Goal: Task Accomplishment & Management: Use online tool/utility

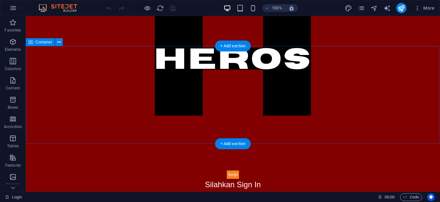
scroll to position [148, 0]
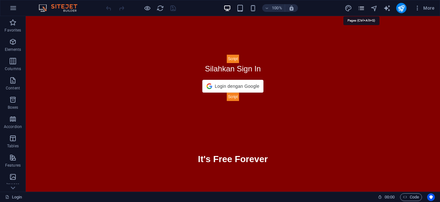
click at [361, 9] on icon "pages" at bounding box center [360, 8] width 7 height 7
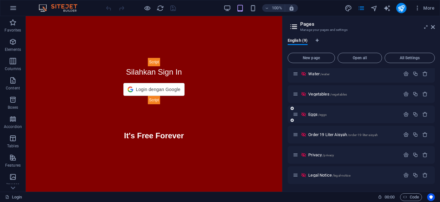
scroll to position [0, 0]
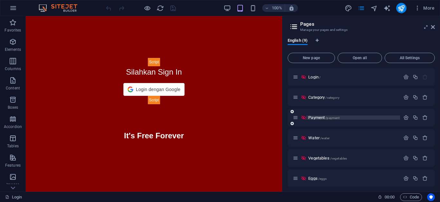
click at [315, 117] on span "Payment /payment" at bounding box center [323, 117] width 31 height 5
click at [315, 117] on div "Payment /payment" at bounding box center [360, 118] width 147 height 18
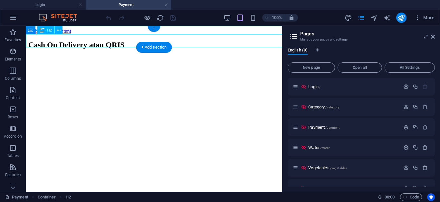
click at [259, 42] on div "Cash On Delivery atau QRIS" at bounding box center [153, 45] width 251 height 9
click at [258, 41] on div "Cash On Delivery atau QRIS" at bounding box center [153, 45] width 251 height 9
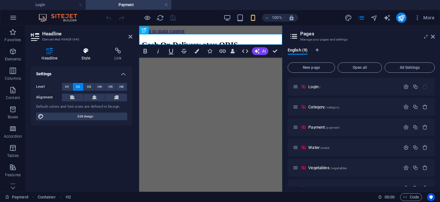
click at [82, 54] on h4 "Style" at bounding box center [87, 55] width 33 height 14
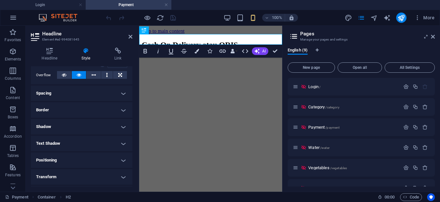
scroll to position [86, 0]
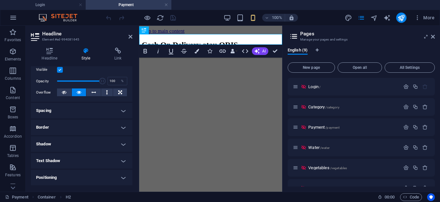
click at [64, 111] on h4 "Spacing" at bounding box center [81, 110] width 101 height 15
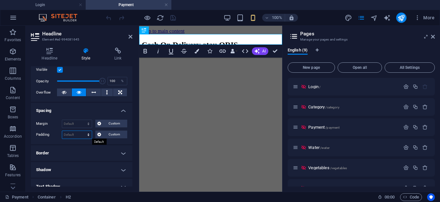
select select "px"
click option "px" at bounding box center [0, 0] width 0 height 0
type input "0"
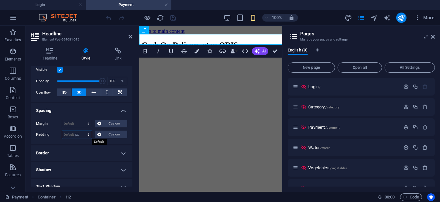
type input "0"
click at [113, 134] on span "Custom" at bounding box center [114, 135] width 22 height 8
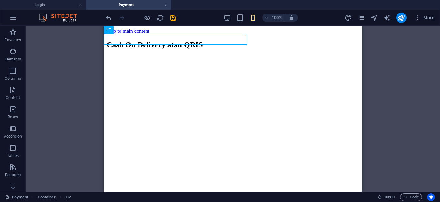
click at [204, 56] on html "Skip to main content Cash On Delivery atau QRIS" at bounding box center [233, 41] width 258 height 30
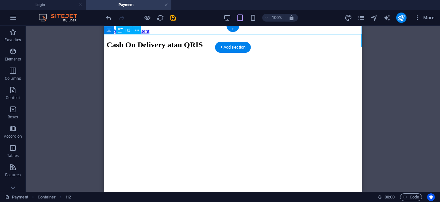
click at [155, 41] on div "Cash On Delivery atau QRIS" at bounding box center [233, 45] width 252 height 9
select select "px"
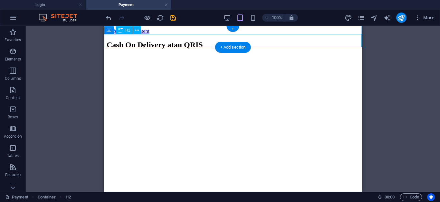
select select "px"
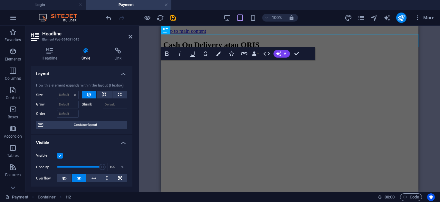
select select "DISABLED_OPTION_VALUE"
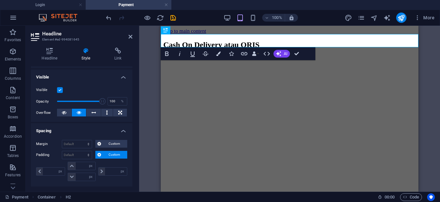
scroll to position [131, 0]
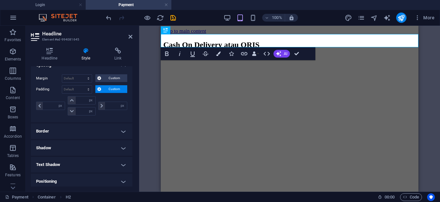
click at [48, 138] on h4 "Border" at bounding box center [81, 131] width 101 height 15
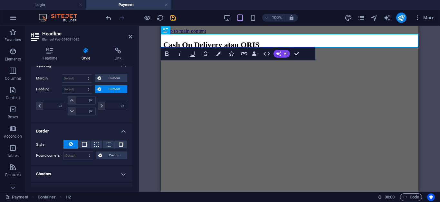
click at [51, 134] on h4 "Border" at bounding box center [81, 130] width 101 height 12
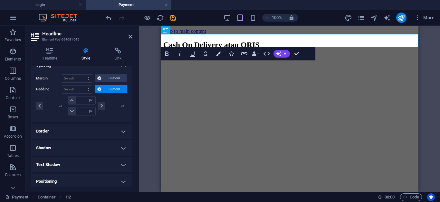
click at [54, 132] on h4 "Border" at bounding box center [81, 131] width 101 height 15
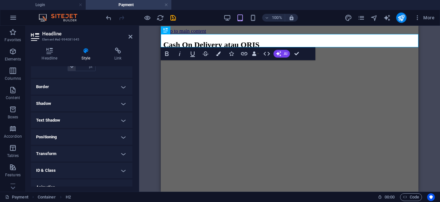
scroll to position [164, 0]
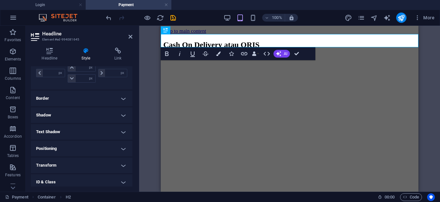
click at [59, 104] on h4 "Border" at bounding box center [81, 98] width 101 height 15
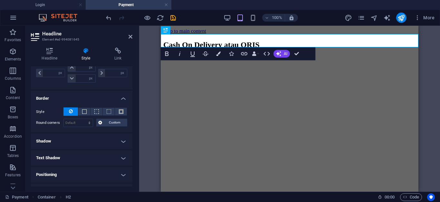
click at [47, 139] on h4 "Shadow" at bounding box center [81, 141] width 101 height 15
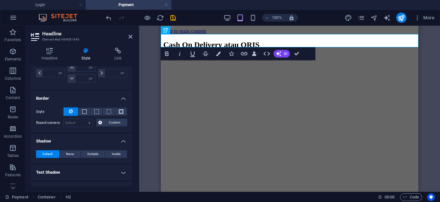
scroll to position [197, 0]
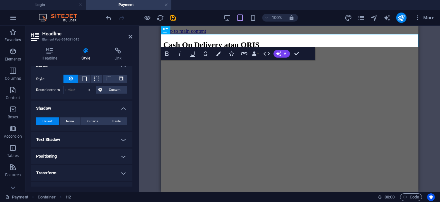
click at [55, 140] on h4 "Text Shadow" at bounding box center [81, 139] width 101 height 15
click at [56, 171] on h4 "Positioning" at bounding box center [81, 170] width 101 height 15
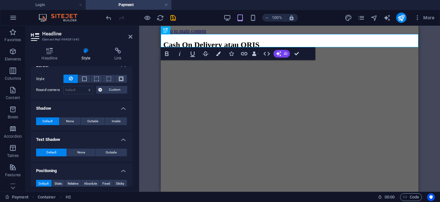
scroll to position [278, 0]
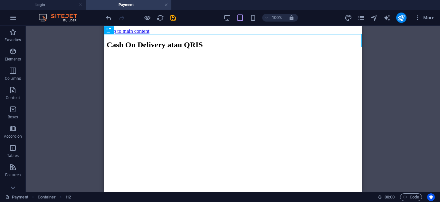
click at [336, 56] on html "Skip to main content Cash On Delivery atau QRIS" at bounding box center [233, 41] width 258 height 30
drag, startPoint x: 409, startPoint y: 89, endPoint x: 414, endPoint y: 78, distance: 12.0
click at [413, 79] on div "Container H2 Container Container HTML" at bounding box center [233, 109] width 414 height 166
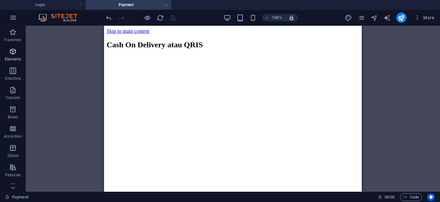
click at [8, 52] on span "Elements" at bounding box center [13, 55] width 26 height 15
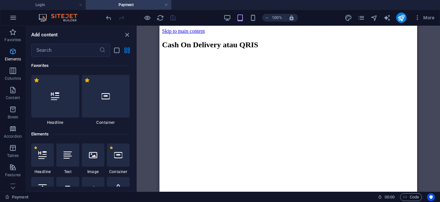
click at [13, 54] on icon "button" at bounding box center [13, 52] width 8 height 8
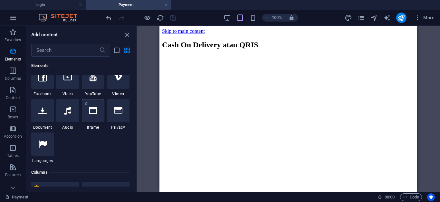
scroll to position [200, 0]
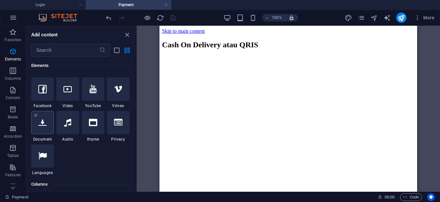
click at [43, 124] on icon at bounding box center [42, 122] width 8 height 8
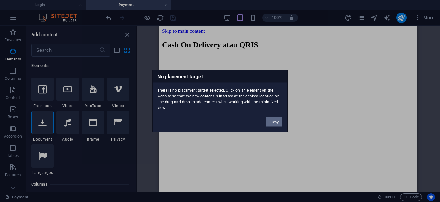
click at [276, 119] on button "Okay" at bounding box center [274, 122] width 16 height 10
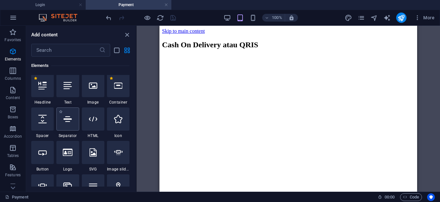
scroll to position [69, 0]
drag, startPoint x: 282, startPoint y: 115, endPoint x: 230, endPoint y: 78, distance: 64.4
click at [230, 56] on html "Skip to main content Cash On Delivery atau QRIS" at bounding box center [288, 41] width 258 height 30
click at [287, 56] on html "Skip to main content Cash On Delivery atau QRIS" at bounding box center [288, 41] width 258 height 30
click at [288, 56] on html "Skip to main content Cash On Delivery atau QRIS" at bounding box center [288, 41] width 258 height 30
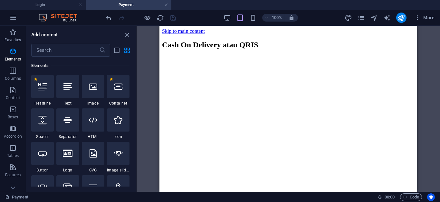
click at [288, 56] on html "Skip to main content Cash On Delivery atau QRIS" at bounding box center [288, 41] width 258 height 30
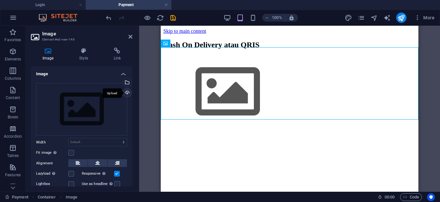
click at [126, 94] on div "Upload" at bounding box center [127, 94] width 10 height 10
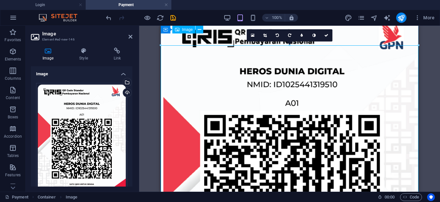
scroll to position [0, 0]
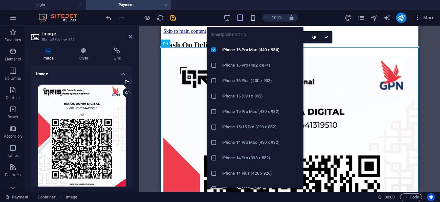
click at [254, 19] on icon "button" at bounding box center [252, 17] width 7 height 7
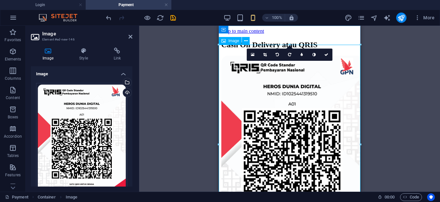
scroll to position [52, 0]
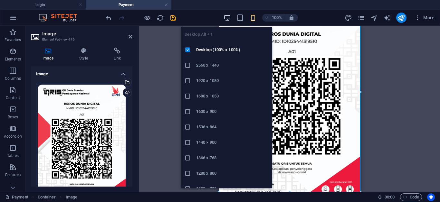
click at [227, 16] on icon "button" at bounding box center [226, 17] width 7 height 7
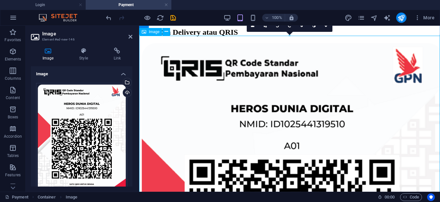
scroll to position [0, 0]
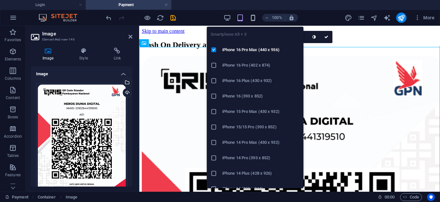
click at [254, 19] on icon "button" at bounding box center [252, 17] width 7 height 7
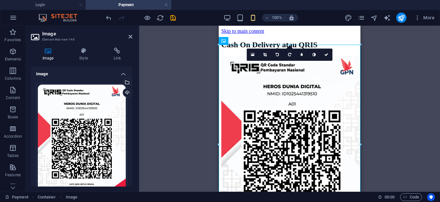
scroll to position [52, 0]
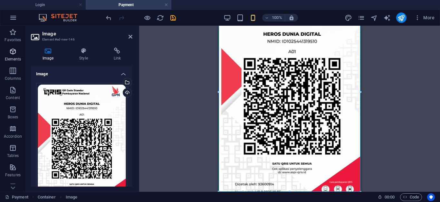
click at [13, 54] on icon "button" at bounding box center [13, 52] width 8 height 8
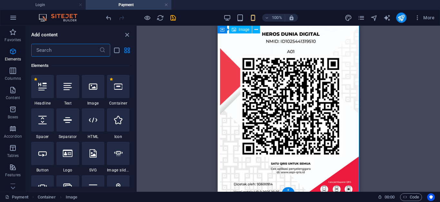
scroll to position [0, 0]
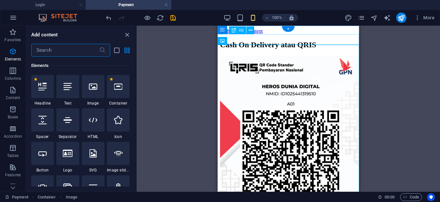
click at [292, 41] on div "Cash On Delivery atau QRIS" at bounding box center [288, 45] width 136 height 9
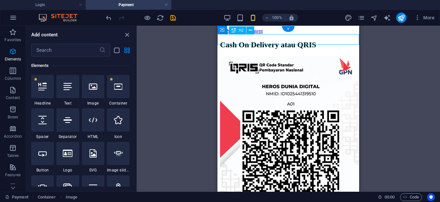
click at [292, 41] on div "Cash On Delivery atau QRIS" at bounding box center [288, 45] width 136 height 9
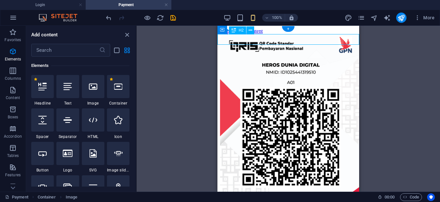
select select "px"
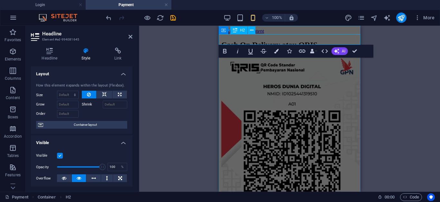
type input "0"
select select "px"
type input "0"
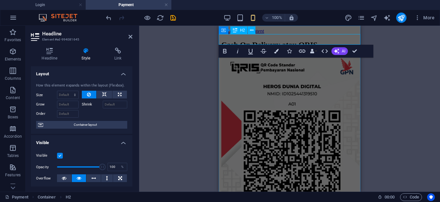
type input "0"
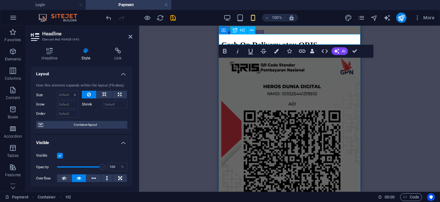
click at [320, 41] on h2 "Cash On Delivery atau QRIS" at bounding box center [289, 45] width 136 height 9
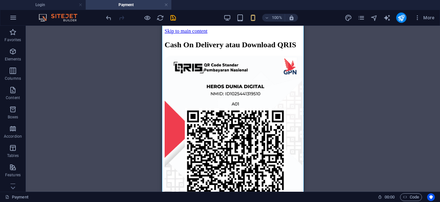
scroll to position [52, 0]
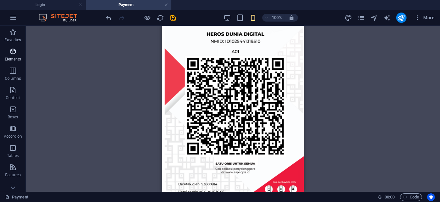
click at [14, 52] on icon "button" at bounding box center [13, 52] width 8 height 8
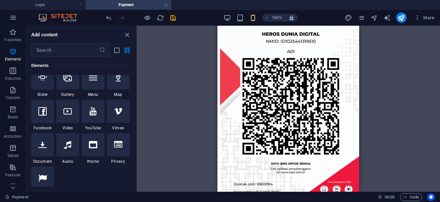
scroll to position [200, 0]
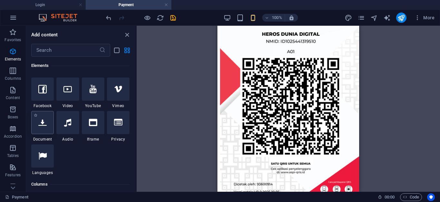
click at [43, 128] on div at bounding box center [42, 122] width 23 height 23
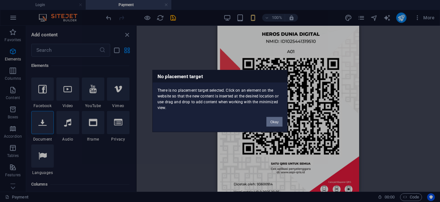
click at [89, 132] on div "No placement target There is no placement target selected. Click on an element …" at bounding box center [220, 101] width 440 height 202
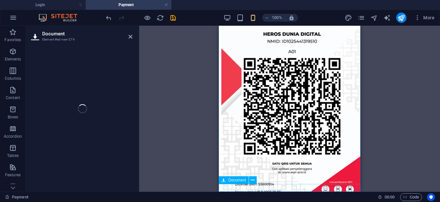
scroll to position [60, 0]
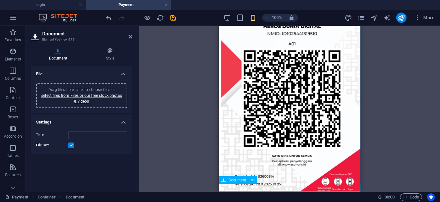
click at [284, 202] on div "New document" at bounding box center [289, 205] width 136 height 6
click at [255, 182] on button at bounding box center [253, 180] width 8 height 8
click at [226, 184] on div "Document" at bounding box center [234, 180] width 30 height 8
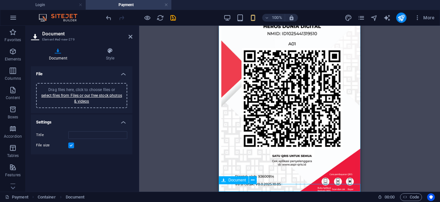
click at [226, 184] on div "Document" at bounding box center [234, 180] width 30 height 8
click at [65, 102] on div "Drag files here, click to choose files or select files from Files or our free s…" at bounding box center [81, 95] width 83 height 17
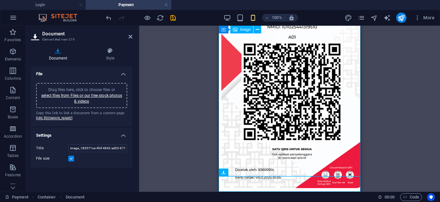
scroll to position [68, 0]
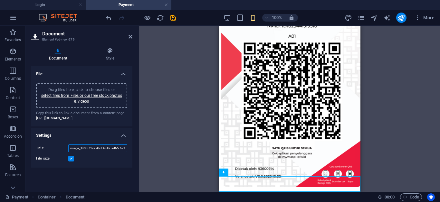
click at [99, 152] on input "image_183571ce-4fcf-4842-ad65-671fcbe42075-M5yWmxvctGXbfS74jaICqw.png" at bounding box center [97, 149] width 59 height 8
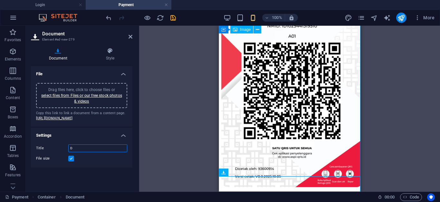
scroll to position [60, 0]
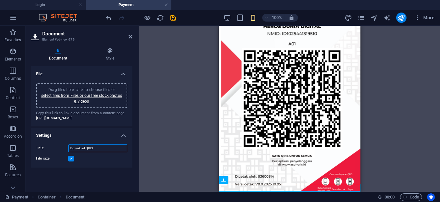
type input "Download QRIS"
click at [71, 162] on label at bounding box center [71, 159] width 6 height 6
click at [0, 0] on input "File size" at bounding box center [0, 0] width 0 height 0
click at [107, 51] on icon at bounding box center [110, 51] width 44 height 6
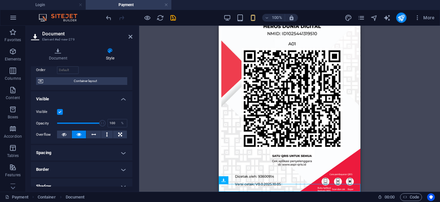
scroll to position [66, 0]
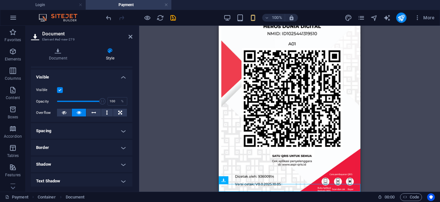
click at [92, 133] on h4 "Spacing" at bounding box center [81, 130] width 101 height 15
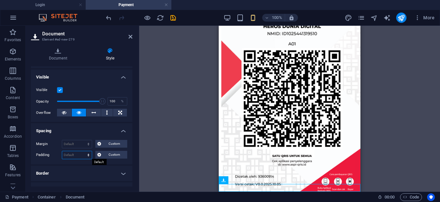
select select "px"
click option "px" at bounding box center [0, 0] width 0 height 0
type input "15"
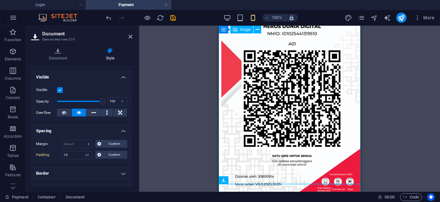
scroll to position [70, 0]
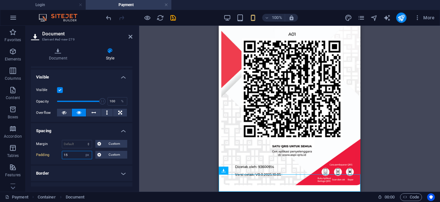
click at [75, 155] on input "15" at bounding box center [77, 155] width 30 height 8
click at [111, 156] on span "Custom" at bounding box center [114, 155] width 22 height 8
click at [194, 130] on div "Container H2 Container Container HTML Container Image Document" at bounding box center [289, 109] width 301 height 166
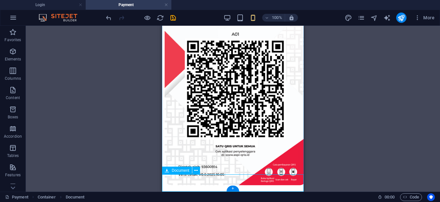
click at [243, 187] on div "Download QRIS 369.06 KB" at bounding box center [233, 200] width 136 height 26
select select "px"
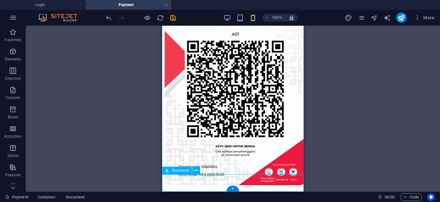
select select "px"
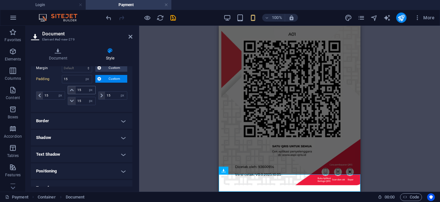
scroll to position [135, 0]
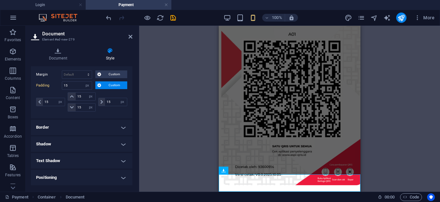
click at [69, 126] on h4 "Border" at bounding box center [81, 127] width 101 height 15
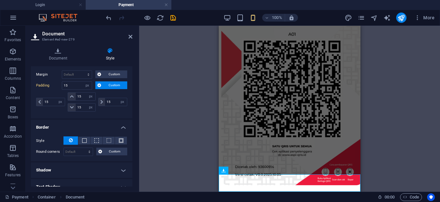
click at [69, 126] on h4 "Border" at bounding box center [81, 126] width 101 height 12
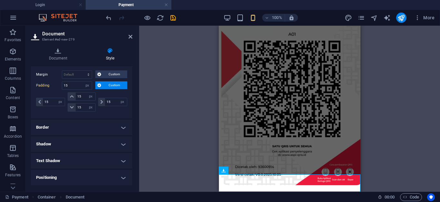
click at [69, 126] on h4 "Border" at bounding box center [81, 127] width 101 height 15
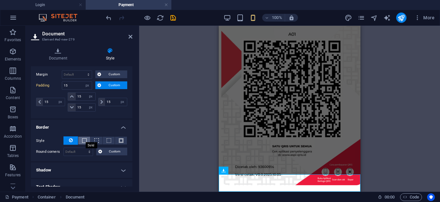
click at [84, 142] on span at bounding box center [84, 140] width 5 height 5
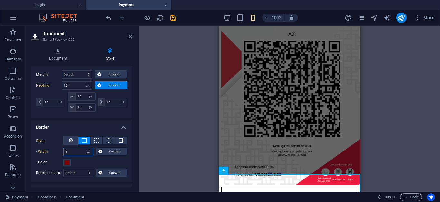
click at [79, 152] on input "1" at bounding box center [78, 152] width 29 height 8
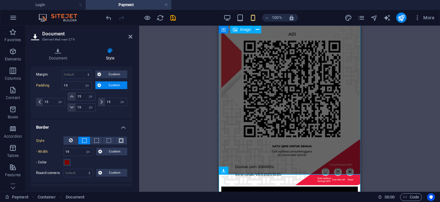
scroll to position [82, 0]
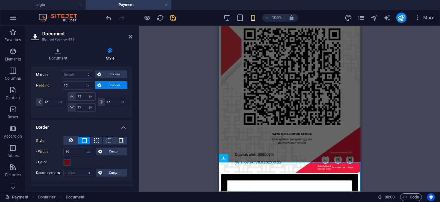
click at [84, 178] on div "Style - Width 19 auto px rem % vh vw Custom Custom 19 auto px rem % vh vw 19 au…" at bounding box center [81, 156] width 101 height 51
click at [78, 174] on select "Default px rem % vh vw Custom" at bounding box center [78, 173] width 29 height 8
click at [64, 169] on select "Default px rem % vh vw Custom" at bounding box center [78, 173] width 29 height 8
click at [78, 174] on select "Default px rem % vh vw Custom" at bounding box center [78, 173] width 29 height 8
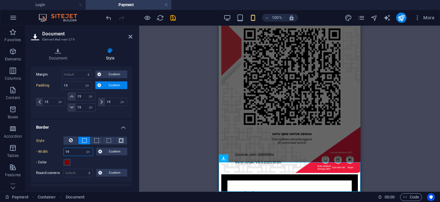
click at [78, 153] on input "19" at bounding box center [78, 152] width 29 height 8
type input "10"
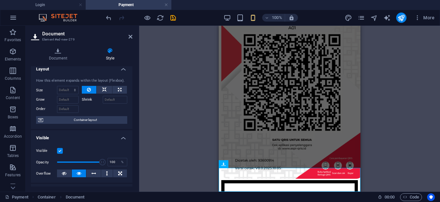
scroll to position [0, 0]
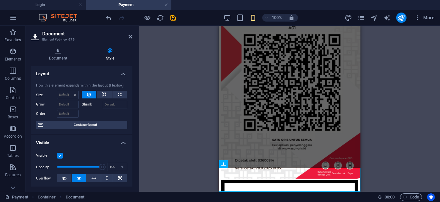
click at [172, 47] on div "Container H2 Container Container HTML Container Image Document" at bounding box center [289, 109] width 301 height 166
click at [176, 20] on icon "save" at bounding box center [172, 17] width 7 height 7
click at [176, 20] on div at bounding box center [141, 18] width 72 height 10
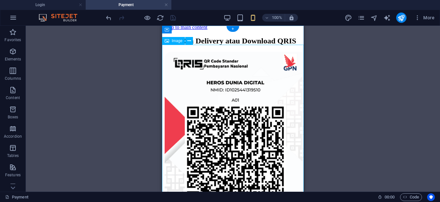
scroll to position [76, 0]
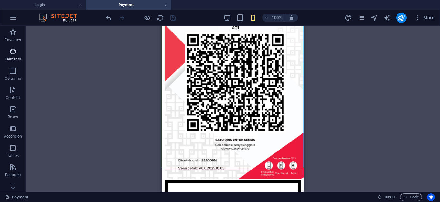
click at [14, 53] on icon "button" at bounding box center [13, 52] width 8 height 8
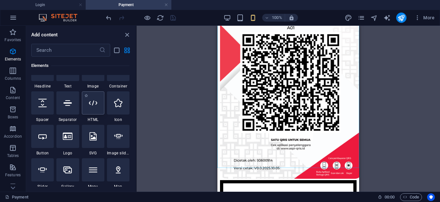
scroll to position [101, 0]
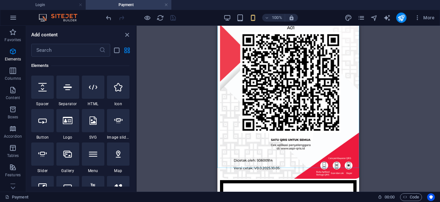
click at [272, 184] on div "Download QRIS 369.06 KB" at bounding box center [288, 196] width 136 height 32
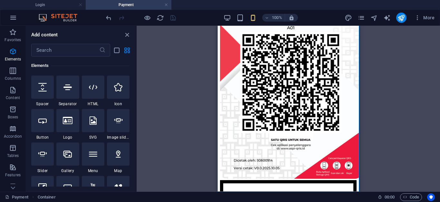
click at [280, 195] on div "Payment Container" at bounding box center [188, 197] width 367 height 8
click at [46, 131] on div at bounding box center [42, 120] width 23 height 23
click at [136, 131] on div "Container H2 Container Container HTML Container Image Document Container Image …" at bounding box center [287, 109] width 303 height 166
click at [136, 125] on div "Container H2 Container Container HTML Container Image Document Container Image …" at bounding box center [287, 109] width 303 height 166
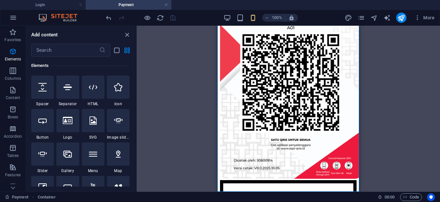
click at [136, 119] on div "Container H2 Container Container HTML Container Image Document Container Image …" at bounding box center [287, 109] width 303 height 166
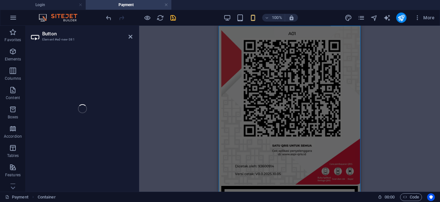
click at [88, 113] on div "Button Element #ed-new-381 Container H2 Container Container HTML Container Imag…" at bounding box center [233, 109] width 414 height 166
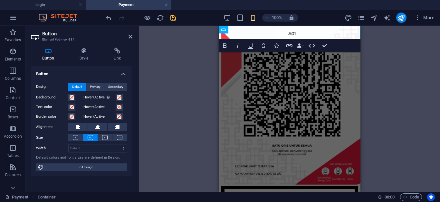
drag, startPoint x: 57, startPoint y: 116, endPoint x: 175, endPoint y: 135, distance: 119.0
click at [175, 135] on div "Button Element #ed-new-381 Button Style Link Button Design Default Primary Seco…" at bounding box center [233, 109] width 414 height 166
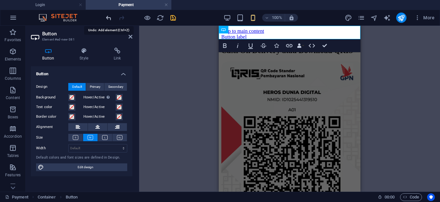
click at [110, 18] on icon "undo" at bounding box center [108, 17] width 7 height 7
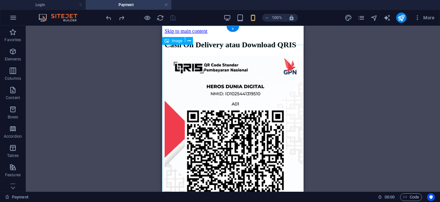
scroll to position [76, 0]
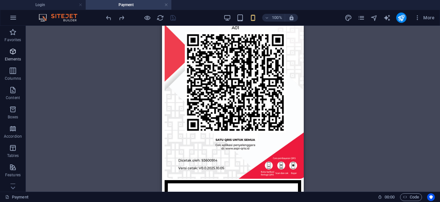
click at [16, 56] on span "Elements" at bounding box center [13, 55] width 26 height 15
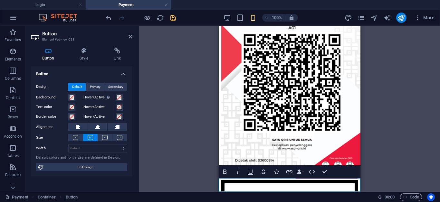
scroll to position [90, 0]
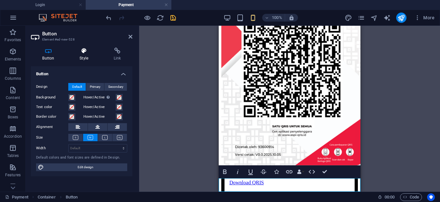
click at [86, 54] on icon at bounding box center [84, 51] width 32 height 6
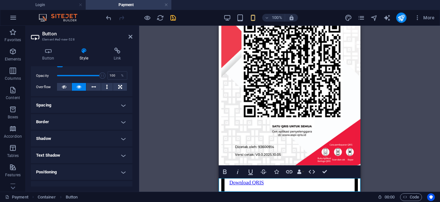
scroll to position [99, 0]
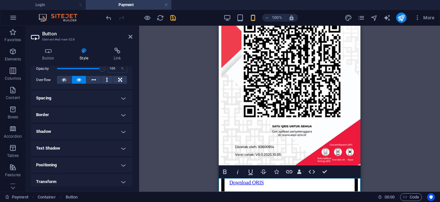
click at [123, 98] on h4 "Spacing" at bounding box center [81, 97] width 101 height 15
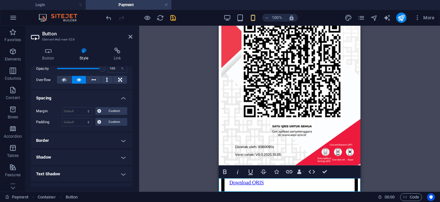
click at [123, 98] on h4 "Spacing" at bounding box center [81, 96] width 101 height 12
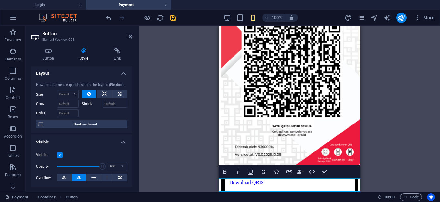
scroll to position [0, 0]
click at [46, 54] on icon at bounding box center [48, 51] width 35 height 6
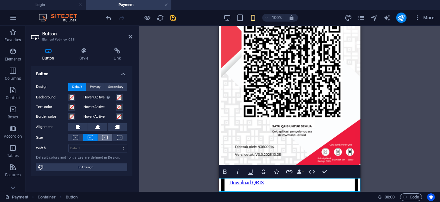
click at [108, 140] on button at bounding box center [105, 137] width 14 height 7
click at [120, 143] on div "Design Default Primary Secondary Background Hover/Active Switch to preview mode…" at bounding box center [81, 127] width 101 height 99
click at [121, 140] on icon at bounding box center [119, 137] width 5 height 5
click at [114, 53] on icon at bounding box center [117, 51] width 30 height 6
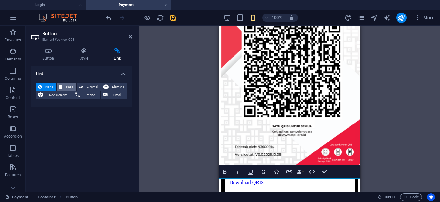
click at [72, 86] on span "Page" at bounding box center [69, 87] width 10 height 8
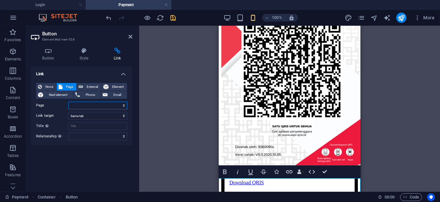
select select "1"
click option "Category" at bounding box center [0, 0] width 0 height 0
click at [43, 54] on h4 "Button" at bounding box center [49, 55] width 37 height 14
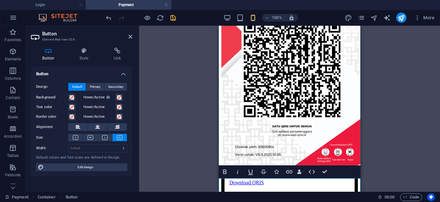
scroll to position [95, 0]
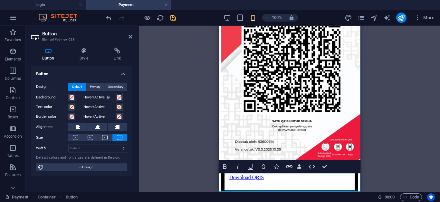
click at [247, 194] on link "Button label" at bounding box center [233, 196] width 25 height 5
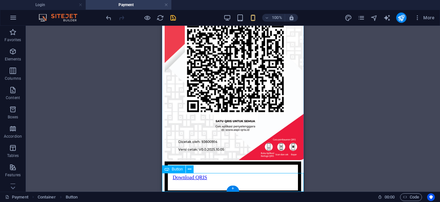
click at [198, 194] on div "Cash On Delivery" at bounding box center [233, 197] width 136 height 6
click at [189, 171] on icon at bounding box center [190, 169] width 4 height 7
click at [174, 172] on div "Button" at bounding box center [174, 169] width 24 height 8
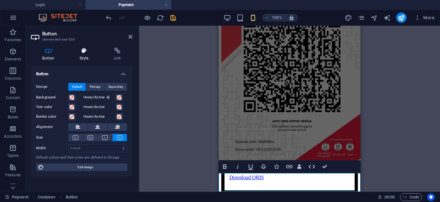
click at [80, 53] on icon at bounding box center [84, 51] width 32 height 6
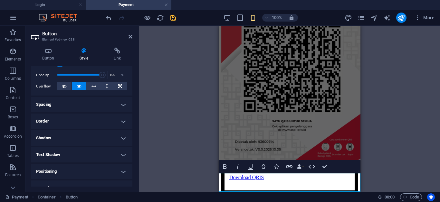
scroll to position [66, 0]
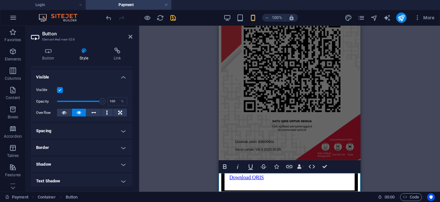
click at [125, 134] on h4 "Spacing" at bounding box center [81, 130] width 101 height 15
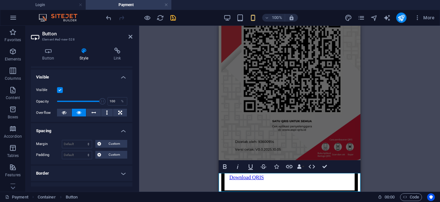
click at [124, 134] on h4 "Spacing" at bounding box center [81, 129] width 101 height 12
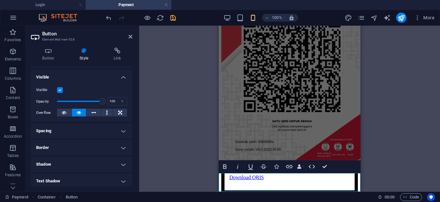
click at [125, 133] on h4 "Spacing" at bounding box center [81, 130] width 101 height 15
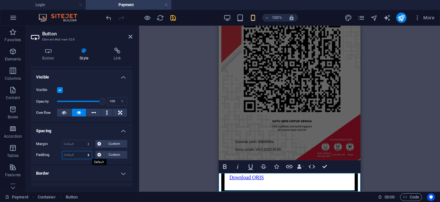
select select "px"
click option "px" at bounding box center [0, 0] width 0 height 0
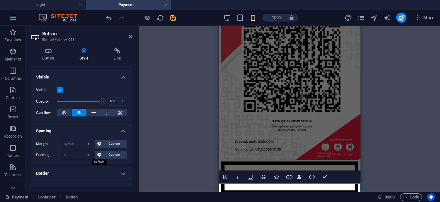
scroll to position [85, 0]
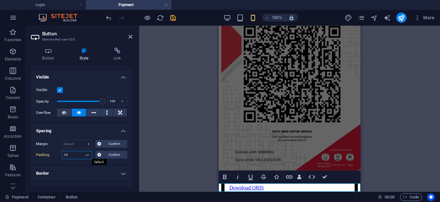
type input "10"
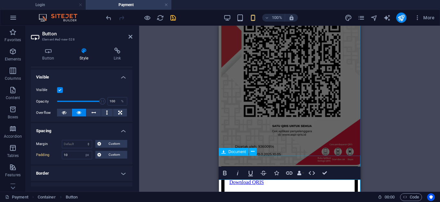
scroll to position [91, 0]
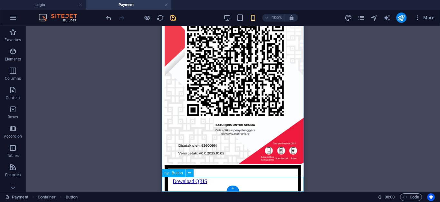
click at [269, 198] on div "Cash On Delivery" at bounding box center [233, 201] width 136 height 6
select select "px"
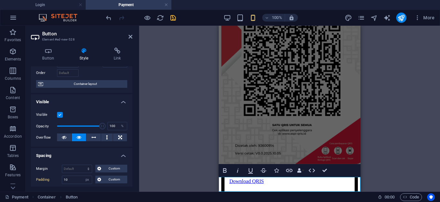
scroll to position [131, 0]
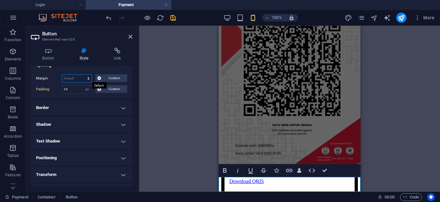
select select "px"
click option "px" at bounding box center [0, 0] width 0 height 0
type input "10"
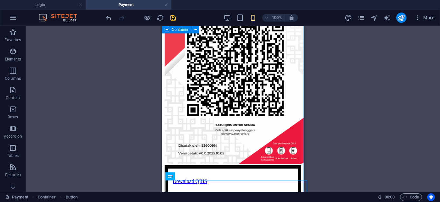
scroll to position [98, 0]
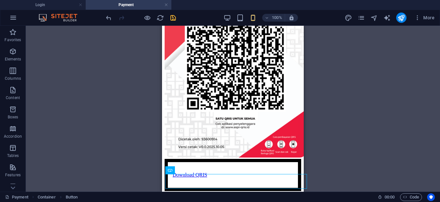
click at [342, 139] on div "H2 Container Container HTML Container Image Document Image Document Container B…" at bounding box center [233, 109] width 414 height 166
click at [285, 194] on div "Cash On Delivery" at bounding box center [233, 197] width 130 height 6
click at [289, 171] on div "Cash On Delivery atau Download QRIS Download QRIS 369.06 KB Cash On Delivery" at bounding box center [233, 71] width 136 height 257
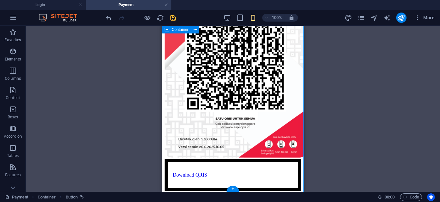
click at [289, 171] on div "Cash On Delivery atau Download QRIS Download QRIS 369.06 KB Cash On Delivery" at bounding box center [233, 71] width 136 height 257
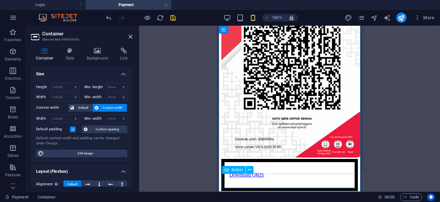
click at [252, 194] on div "Cash On Delivery" at bounding box center [289, 197] width 130 height 6
select select "px"
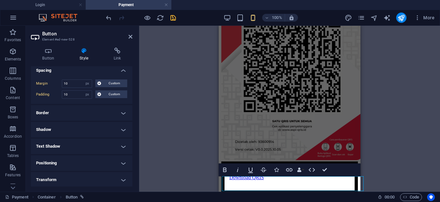
scroll to position [99, 0]
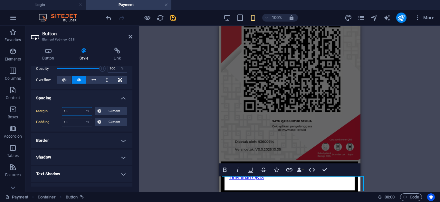
click at [82, 112] on input "10" at bounding box center [77, 112] width 30 height 8
type input "0"
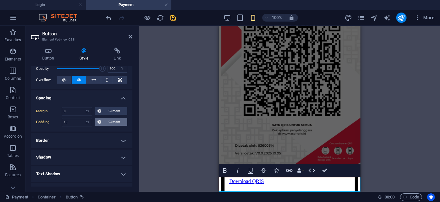
click at [117, 121] on span "Custom" at bounding box center [114, 122] width 22 height 8
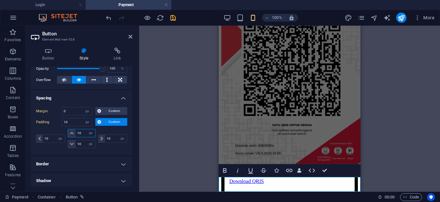
click at [80, 133] on input "10" at bounding box center [85, 133] width 19 height 8
type input "21"
select select "DISABLED_OPTION_VALUE"
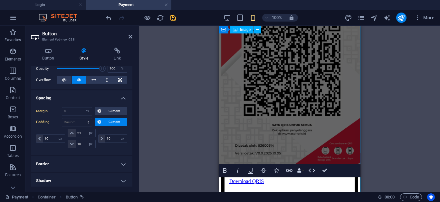
scroll to position [95, 0]
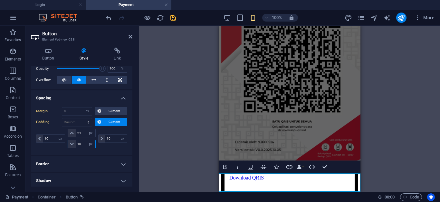
click at [80, 146] on input "10" at bounding box center [85, 144] width 19 height 8
type input "21"
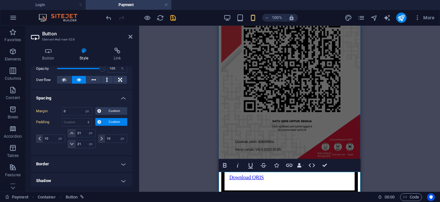
scroll to position [98, 0]
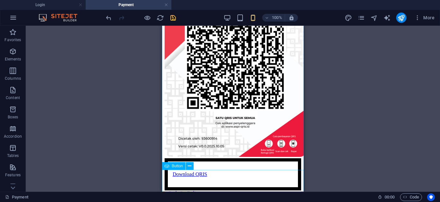
click at [172, 167] on span "Button" at bounding box center [177, 166] width 11 height 4
select select "px"
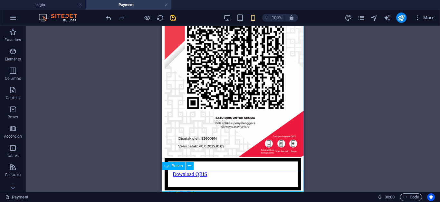
select select "px"
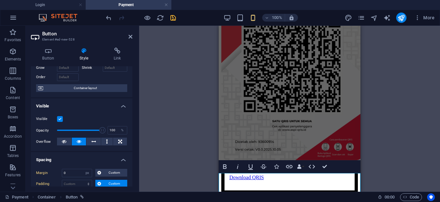
scroll to position [0, 0]
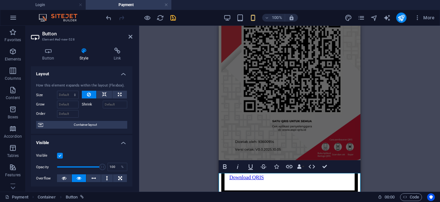
click at [165, 171] on div "H2 Container Container HTML Container Image Document Container Image Document C…" at bounding box center [289, 109] width 301 height 166
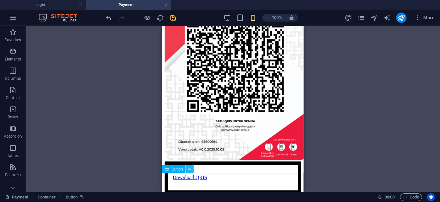
click at [191, 170] on icon at bounding box center [190, 169] width 4 height 7
click at [19, 51] on span "Elements" at bounding box center [13, 55] width 26 height 15
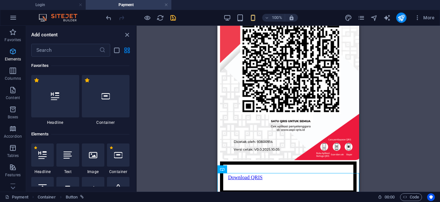
click at [9, 56] on span "Elements" at bounding box center [13, 55] width 26 height 15
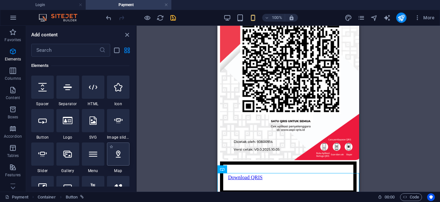
scroll to position [69, 0]
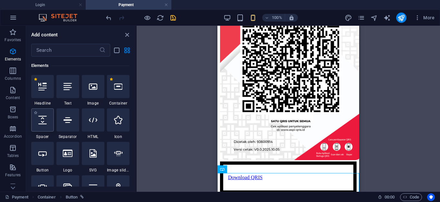
click at [46, 124] on icon at bounding box center [42, 120] width 8 height 8
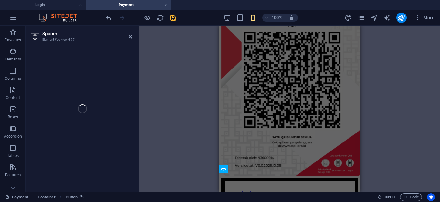
click at [52, 122] on div "Spacer Element #ed-new-877 H2 Container Container HTML Container Image Document…" at bounding box center [233, 109] width 414 height 166
select select "px"
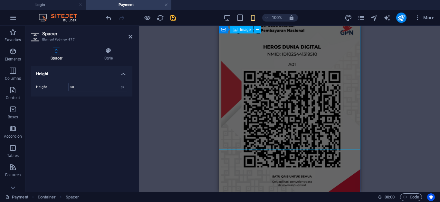
scroll to position [0, 0]
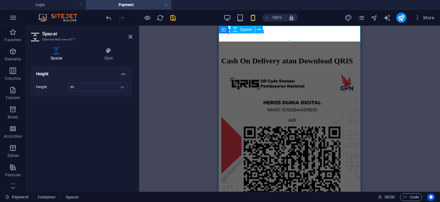
click at [279, 34] on div at bounding box center [289, 42] width 136 height 16
drag, startPoint x: 271, startPoint y: 56, endPoint x: 264, endPoint y: 115, distance: 58.8
click at [264, 106] on div "Cash On Delivery atau Download QRIS Download QRIS 369.06 KB Cash On Delivery" at bounding box center [289, 172] width 136 height 277
drag, startPoint x: 264, startPoint y: 124, endPoint x: 272, endPoint y: 60, distance: 64.3
click at [264, 123] on figure at bounding box center [289, 172] width 136 height 201
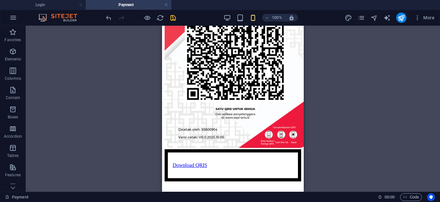
scroll to position [114, 0]
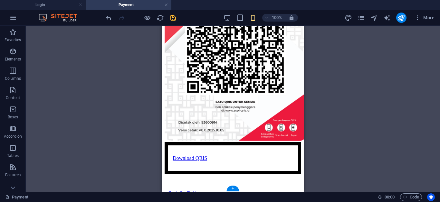
drag, startPoint x: 258, startPoint y: 33, endPoint x: 242, endPoint y: 162, distance: 129.1
click at [242, 162] on div "Cash On Delivery atau Download QRIS Download QRIS 369.06 KB Cash On Delivery" at bounding box center [233, 61] width 136 height 270
click at [267, 174] on div at bounding box center [233, 182] width 136 height 16
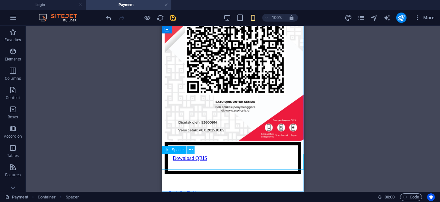
click at [192, 150] on icon at bounding box center [191, 150] width 4 height 7
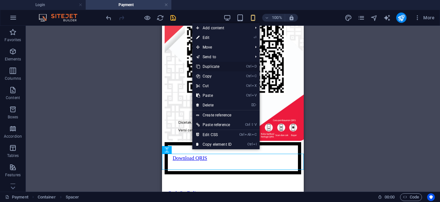
click at [228, 66] on link "Ctrl D Duplicate" at bounding box center [213, 67] width 43 height 10
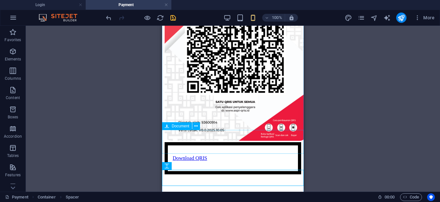
scroll to position [130, 0]
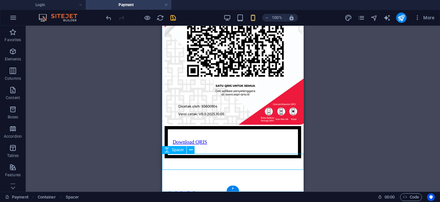
click at [241, 174] on div at bounding box center [233, 182] width 136 height 16
drag, startPoint x: 241, startPoint y: 171, endPoint x: 240, endPoint y: 191, distance: 19.7
click at [240, 191] on div "Cash On Delivery" at bounding box center [233, 194] width 136 height 6
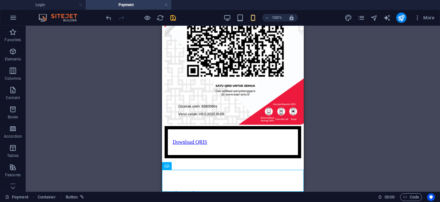
drag, startPoint x: 250, startPoint y: 187, endPoint x: 274, endPoint y: 184, distance: 23.7
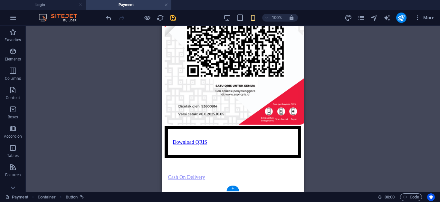
drag, startPoint x: 240, startPoint y: 184, endPoint x: 240, endPoint y: 154, distance: 29.9
click at [240, 154] on div "Cash On Delivery atau Download QRIS Download QRIS 369.06 KB Cash On Delivery Ca…" at bounding box center [233, 53] width 136 height 286
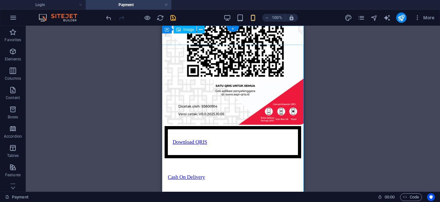
scroll to position [0, 0]
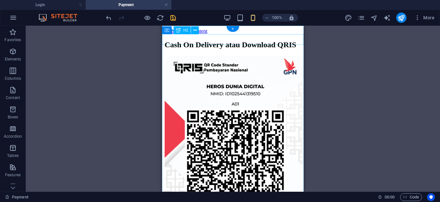
click at [244, 42] on div "Cash On Delivery atau Download QRIS" at bounding box center [233, 45] width 136 height 9
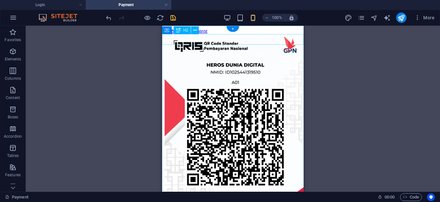
select select "px"
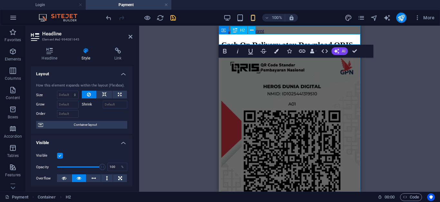
click at [303, 41] on h2 "Cash On Delivery atau Download QRIS" at bounding box center [289, 45] width 136 height 9
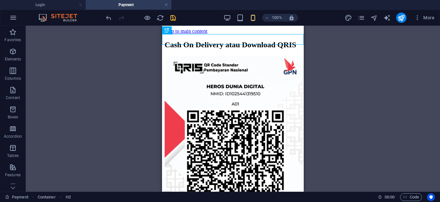
click at [344, 92] on div "Container H2 Container Container HTML Container Image Document Container Image …" at bounding box center [233, 109] width 414 height 166
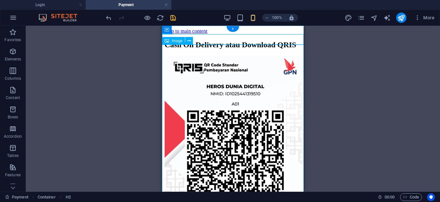
scroll to position [130, 0]
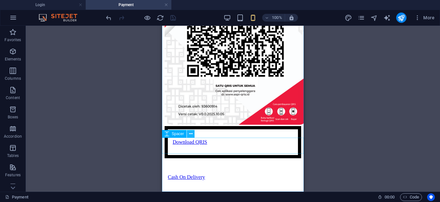
click at [192, 137] on icon at bounding box center [191, 134] width 4 height 7
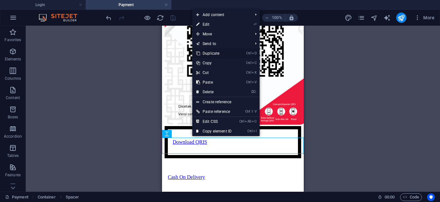
click at [219, 55] on link "Ctrl D Duplicate" at bounding box center [213, 54] width 43 height 10
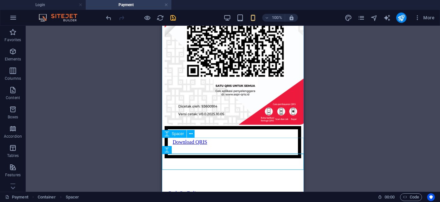
click at [243, 158] on div at bounding box center [233, 166] width 136 height 16
click at [252, 158] on div at bounding box center [233, 166] width 136 height 16
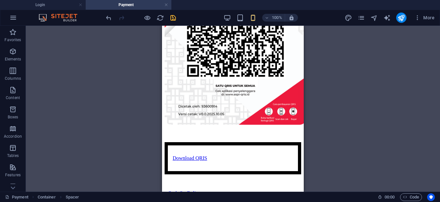
drag, startPoint x: 252, startPoint y: 147, endPoint x: 257, endPoint y: 118, distance: 29.1
click at [257, 118] on div "Cash On Delivery atau Download QRIS Download QRIS 369.06 KB Cash On Delivery" at bounding box center [233, 61] width 136 height 302
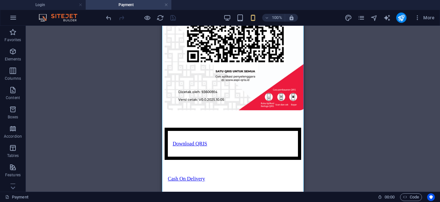
scroll to position [146, 0]
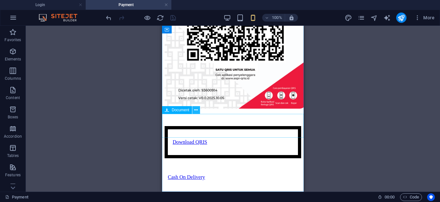
click at [194, 109] on button at bounding box center [196, 110] width 8 height 8
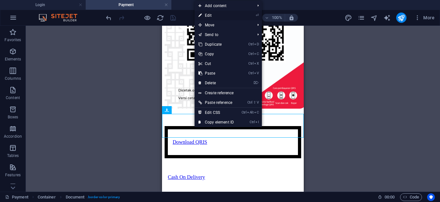
click at [219, 16] on link "⏎ Edit" at bounding box center [215, 16] width 43 height 10
select select "px"
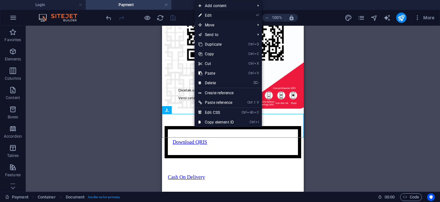
select select "px"
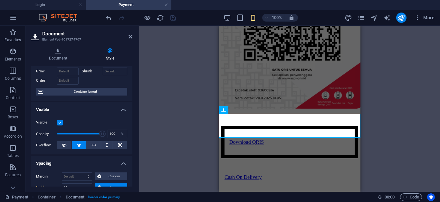
scroll to position [0, 0]
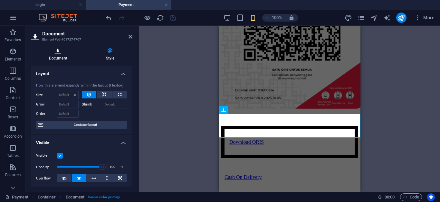
click at [59, 53] on icon at bounding box center [58, 51] width 54 height 6
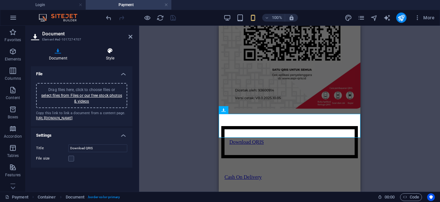
click at [110, 53] on icon at bounding box center [110, 51] width 44 height 6
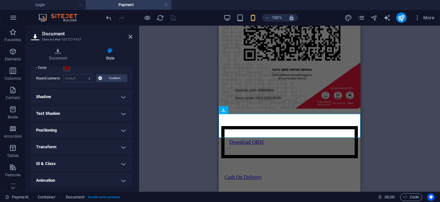
scroll to position [248, 0]
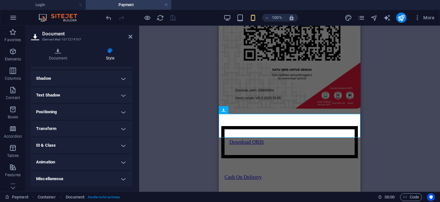
click at [83, 183] on h4 "Miscellaneous" at bounding box center [81, 178] width 101 height 15
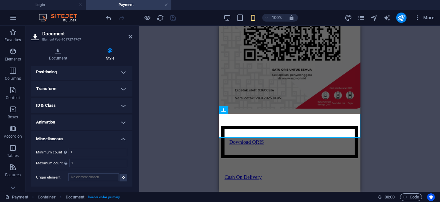
click at [113, 121] on h4 "Animation" at bounding box center [81, 122] width 101 height 15
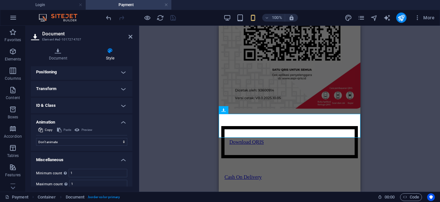
click at [118, 106] on h4 "ID & Class" at bounding box center [81, 105] width 101 height 15
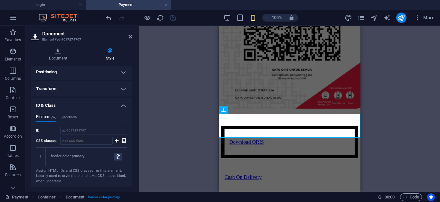
click at [121, 91] on h4 "Transform" at bounding box center [81, 88] width 101 height 15
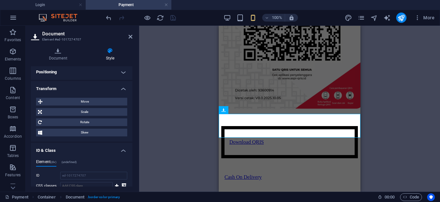
click at [124, 74] on h4 "Positioning" at bounding box center [81, 71] width 101 height 15
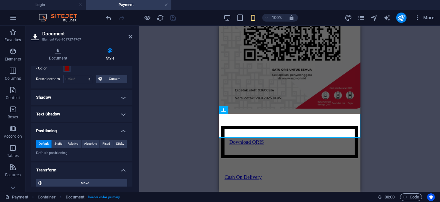
scroll to position [222, 0]
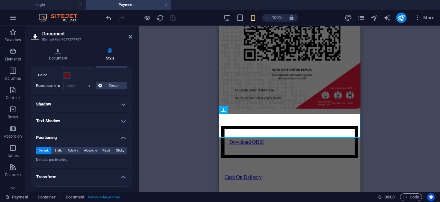
click at [104, 125] on h4 "Text Shadow" at bounding box center [81, 120] width 101 height 15
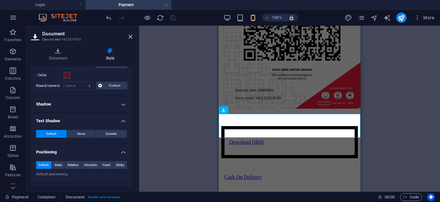
click at [108, 106] on h4 "Shadow" at bounding box center [81, 104] width 101 height 15
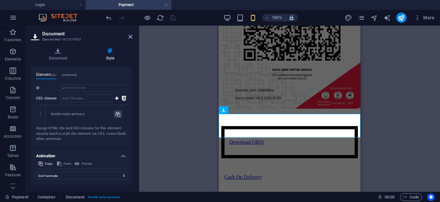
scroll to position [481, 0]
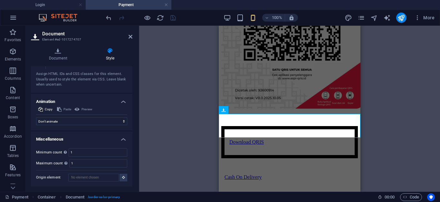
click at [401, 101] on div "Container H2 Container Container HTML Container Image Document Container Image …" at bounding box center [289, 109] width 301 height 166
click at [253, 111] on icon at bounding box center [253, 110] width 4 height 7
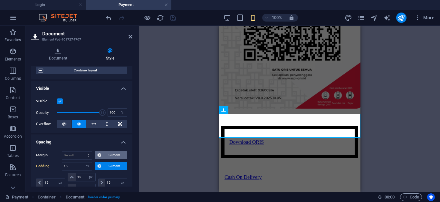
scroll to position [0, 0]
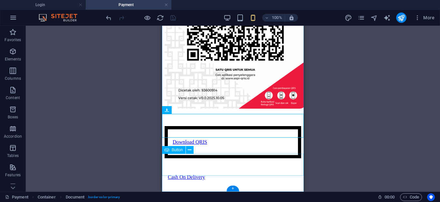
click at [245, 174] on div "Cash On Delivery" at bounding box center [233, 177] width 136 height 6
select select "px"
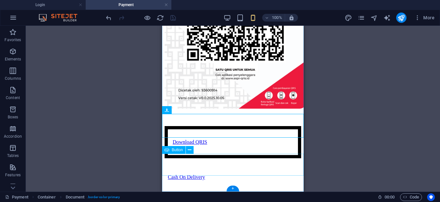
select select "px"
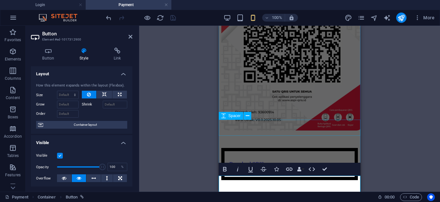
scroll to position [146, 0]
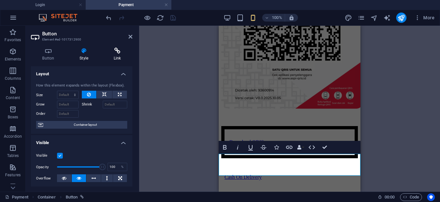
click at [119, 57] on h4 "Link" at bounding box center [117, 55] width 30 height 14
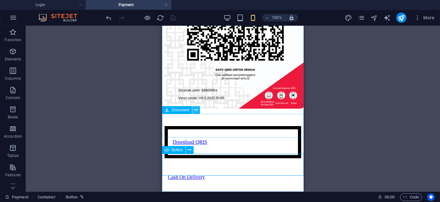
click at [195, 113] on icon at bounding box center [196, 110] width 4 height 7
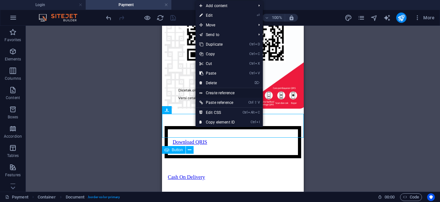
click at [231, 97] on link "Create reference" at bounding box center [228, 93] width 67 height 10
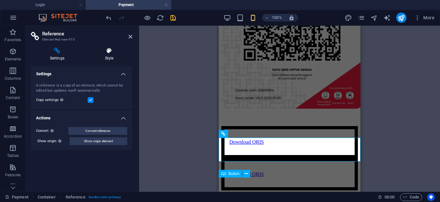
click at [108, 57] on h4 "Style" at bounding box center [109, 55] width 46 height 14
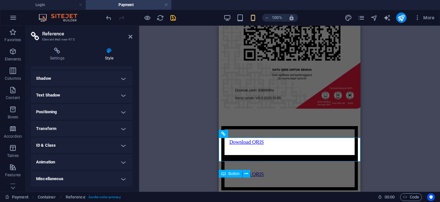
scroll to position [0, 0]
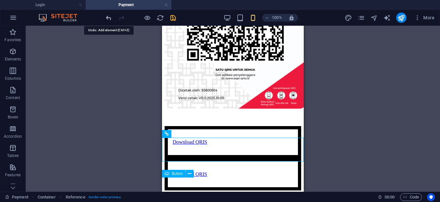
click at [112, 20] on icon "undo" at bounding box center [108, 17] width 7 height 7
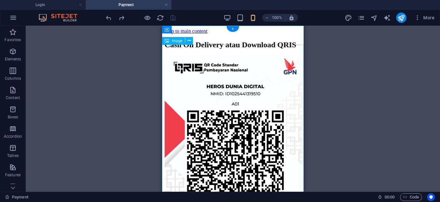
scroll to position [146, 0]
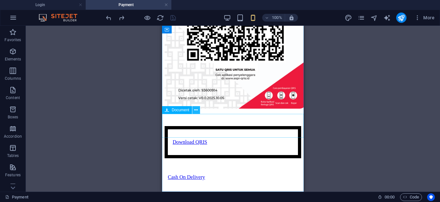
click at [198, 109] on button at bounding box center [196, 110] width 8 height 8
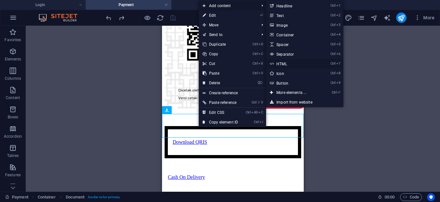
click at [290, 68] on link "Ctrl 7 HTML" at bounding box center [292, 64] width 53 height 10
click at [233, 126] on div "Download QRIS 369.06 KB" at bounding box center [233, 142] width 136 height 32
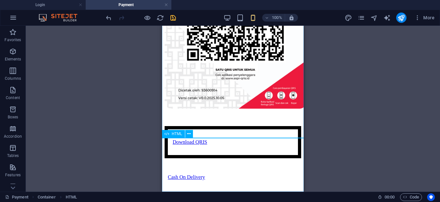
click at [171, 135] on div "HTML" at bounding box center [173, 134] width 23 height 8
click at [169, 137] on div "HTML" at bounding box center [173, 134] width 23 height 8
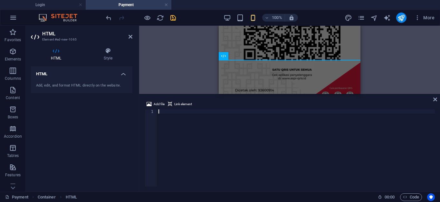
click at [170, 137] on div at bounding box center [302, 152] width 290 height 86
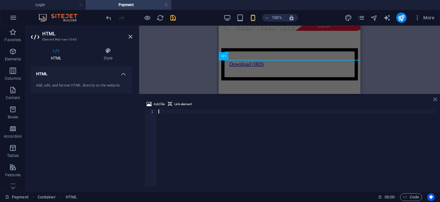
click at [436, 98] on icon at bounding box center [435, 99] width 4 height 5
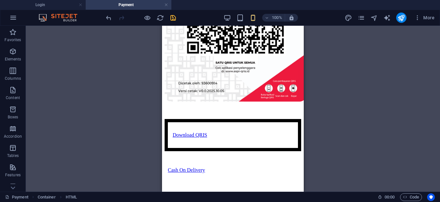
scroll to position [146, 0]
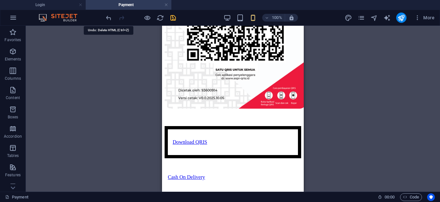
click at [112, 17] on div at bounding box center [141, 18] width 72 height 10
click at [108, 21] on icon "undo" at bounding box center [108, 17] width 7 height 7
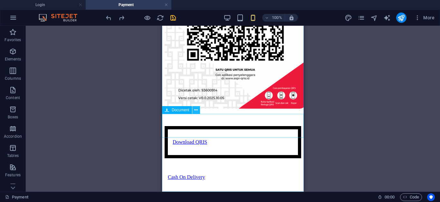
click at [197, 113] on icon at bounding box center [196, 110] width 4 height 7
click at [380, 72] on div "Container H2 Container Container HTML Container Image Document Container Image …" at bounding box center [233, 109] width 414 height 166
click at [17, 54] on span "Elements" at bounding box center [13, 55] width 26 height 15
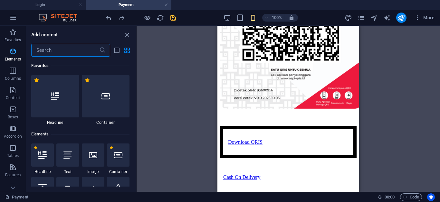
click at [15, 54] on icon "button" at bounding box center [13, 52] width 8 height 8
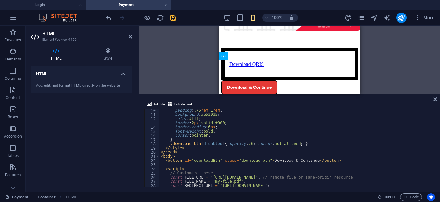
scroll to position [77, 0]
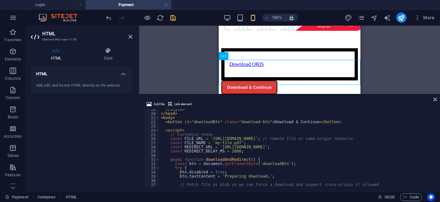
click at [292, 149] on div "</ style > </ head > < body > < button id = "downloadBtn" class = "download-btn…" at bounding box center [296, 151] width 275 height 86
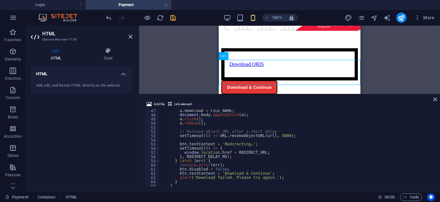
scroll to position [220, 0]
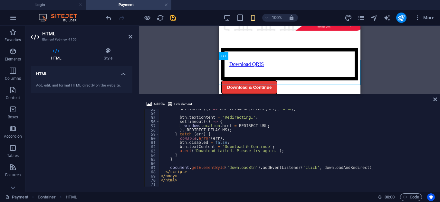
click at [262, 147] on div "setTimeout (( ) => URL . revokeObjectURL ( url ) , 5000 ) ; btn . textContent =…" at bounding box center [296, 150] width 275 height 86
type textarea "btn.textContent = 'Download QRIS [PERSON_NAME] Lanjutkan';"
click at [175, 18] on icon "save" at bounding box center [172, 17] width 7 height 7
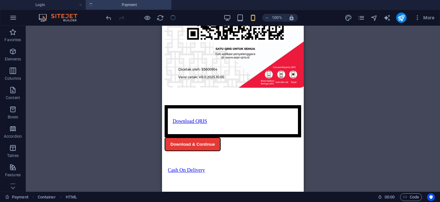
scroll to position [172, 0]
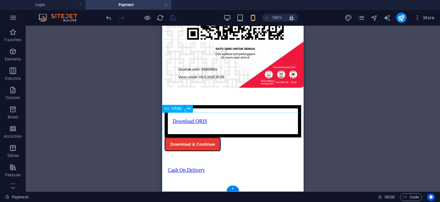
click at [236, 137] on div "Download then Redirect Download & Continue" at bounding box center [233, 144] width 136 height 14
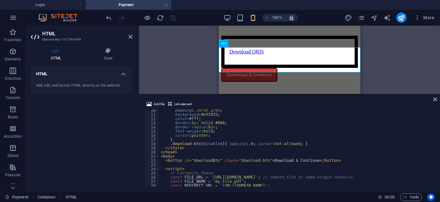
scroll to position [39, 0]
click at [208, 116] on div "padding : .75 rem 1 rem ; background : #e53935 ; color : #fff ; border : 2 px s…" at bounding box center [296, 151] width 275 height 86
click at [210, 115] on div "padding : .75 rem 1 rem ; background : #e53935 ; color : #fff ; border : 2 px s…" at bounding box center [296, 151] width 275 height 86
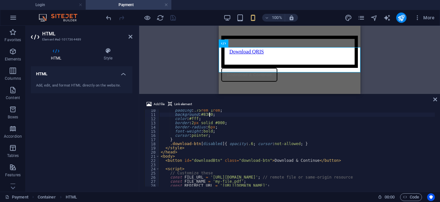
scroll to position [0, 4]
click at [193, 125] on div "padding : .75 rem 1 rem ; background : #830000 ; color : #fff ; border : 2 px s…" at bounding box center [296, 151] width 275 height 86
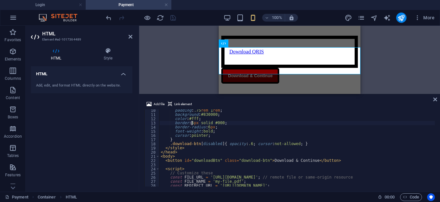
scroll to position [77, 0]
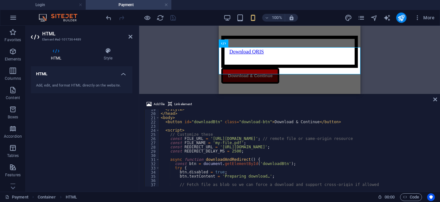
click at [301, 123] on div "</ style > </ head > < body > < button id = "downloadBtn" class = "download-btn…" at bounding box center [296, 151] width 275 height 86
click at [301, 122] on div "</ style > </ head > < body > < button id = "downloadBtn" class = "download-btn…" at bounding box center [296, 151] width 275 height 86
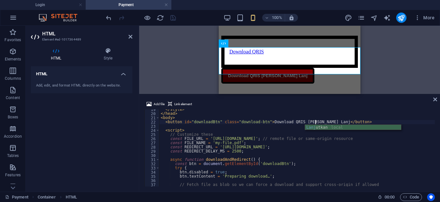
scroll to position [0, 13]
click at [245, 137] on div "</ style > </ head > < body > < button id = "downloadBtn" class = "download-btn…" at bounding box center [296, 151] width 275 height 86
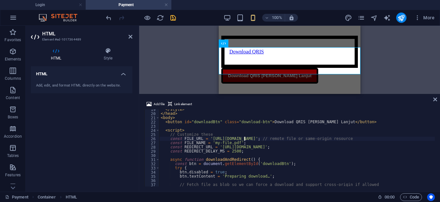
click at [260, 137] on div "</ style > </ head > < body > < button id = "downloadBtn" class = "download-btn…" at bounding box center [296, 151] width 275 height 86
click at [260, 138] on div "</ style > </ head > < body > < button id = "downloadBtn" class = "download-btn…" at bounding box center [296, 151] width 275 height 86
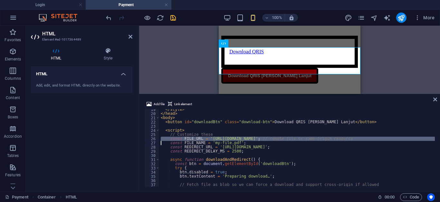
click at [252, 140] on div "</ style > </ head > < body > < button id = "downloadBtn" class = "download-btn…" at bounding box center [296, 147] width 275 height 77
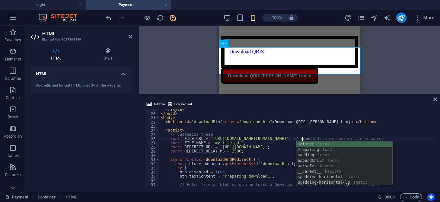
scroll to position [0, 12]
click at [232, 142] on div "</ style > </ head > < body > < button id = "downloadBtn" class = "download-btn…" at bounding box center [296, 151] width 275 height 86
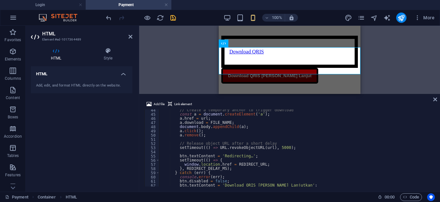
scroll to position [181, 0]
type textarea "const FILE_NAME = 'qris.png';"
click at [176, 19] on icon "save" at bounding box center [172, 17] width 7 height 7
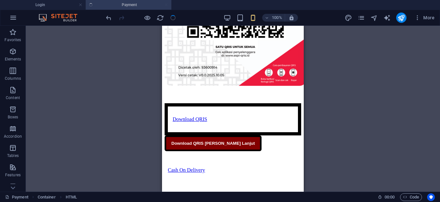
scroll to position [174, 0]
click at [403, 22] on button "publish" at bounding box center [401, 18] width 10 height 10
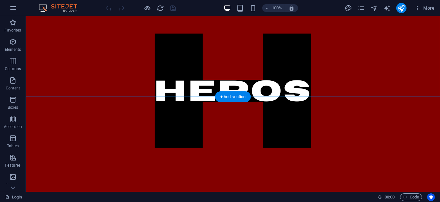
scroll to position [148, 0]
